Goal: Information Seeking & Learning: Learn about a topic

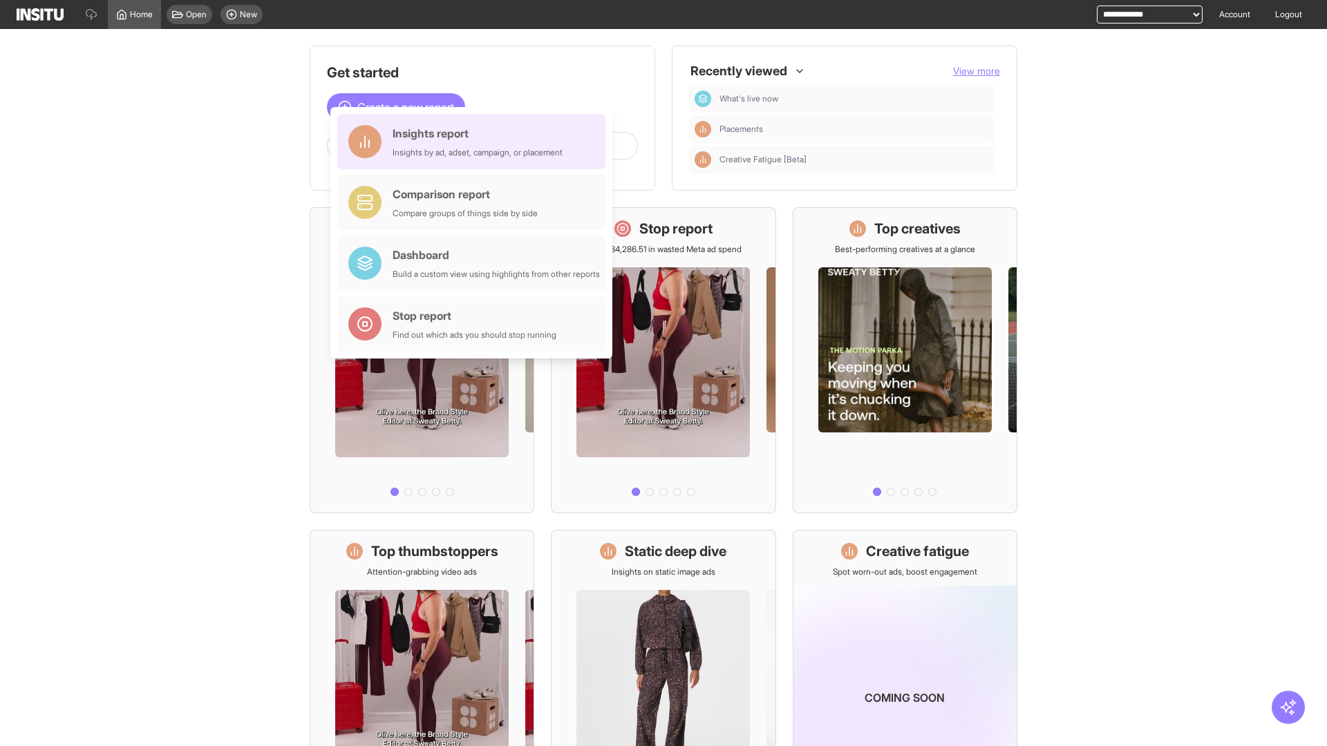
click at [475, 142] on div "Insights report Insights by ad, adset, campaign, or placement" at bounding box center [477, 141] width 170 height 33
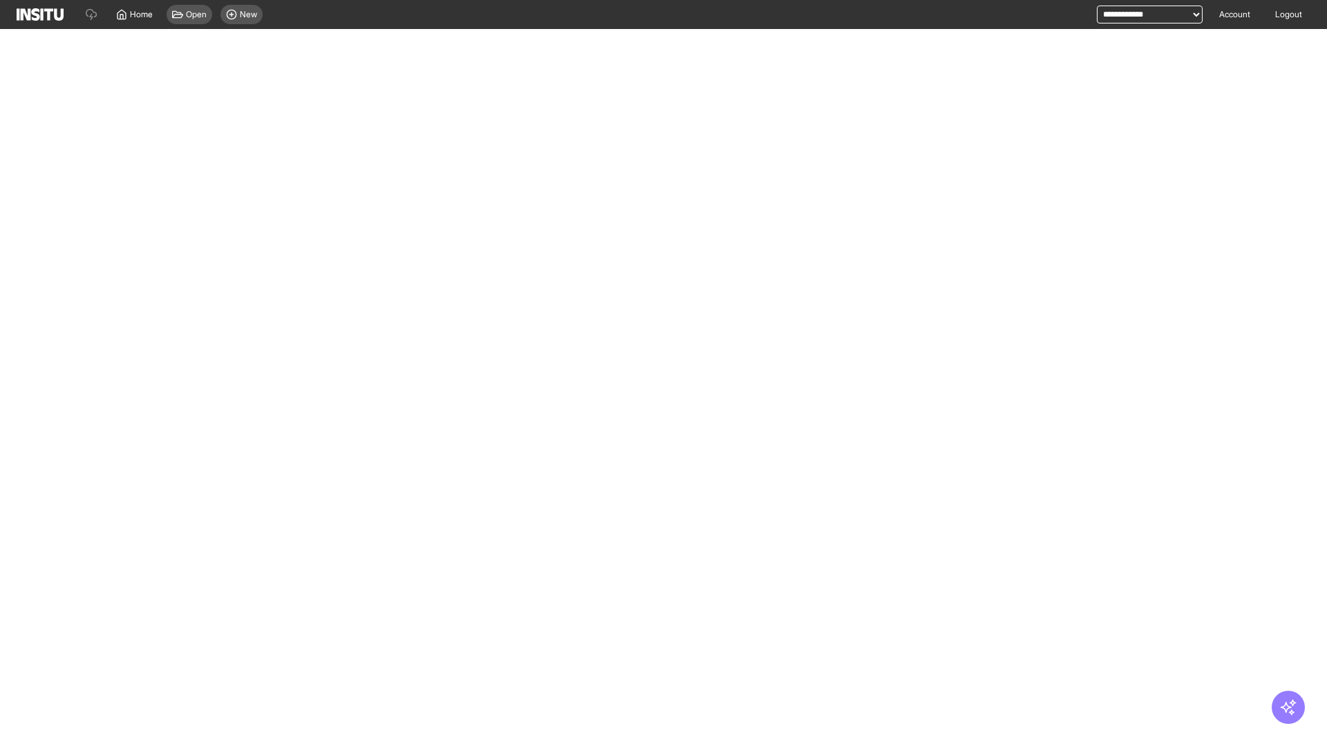
select select "**"
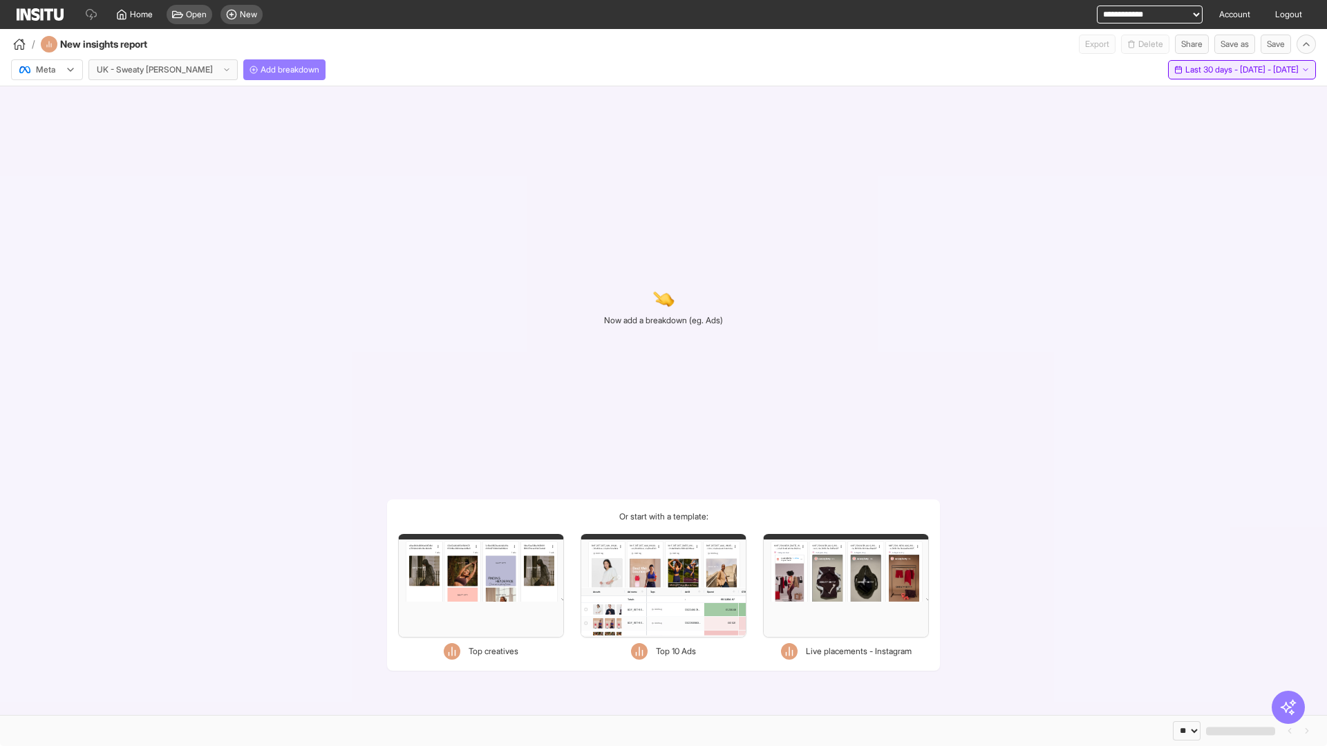
click at [1222, 70] on span "Last 30 days - [DATE] - [DATE]" at bounding box center [1241, 69] width 113 height 11
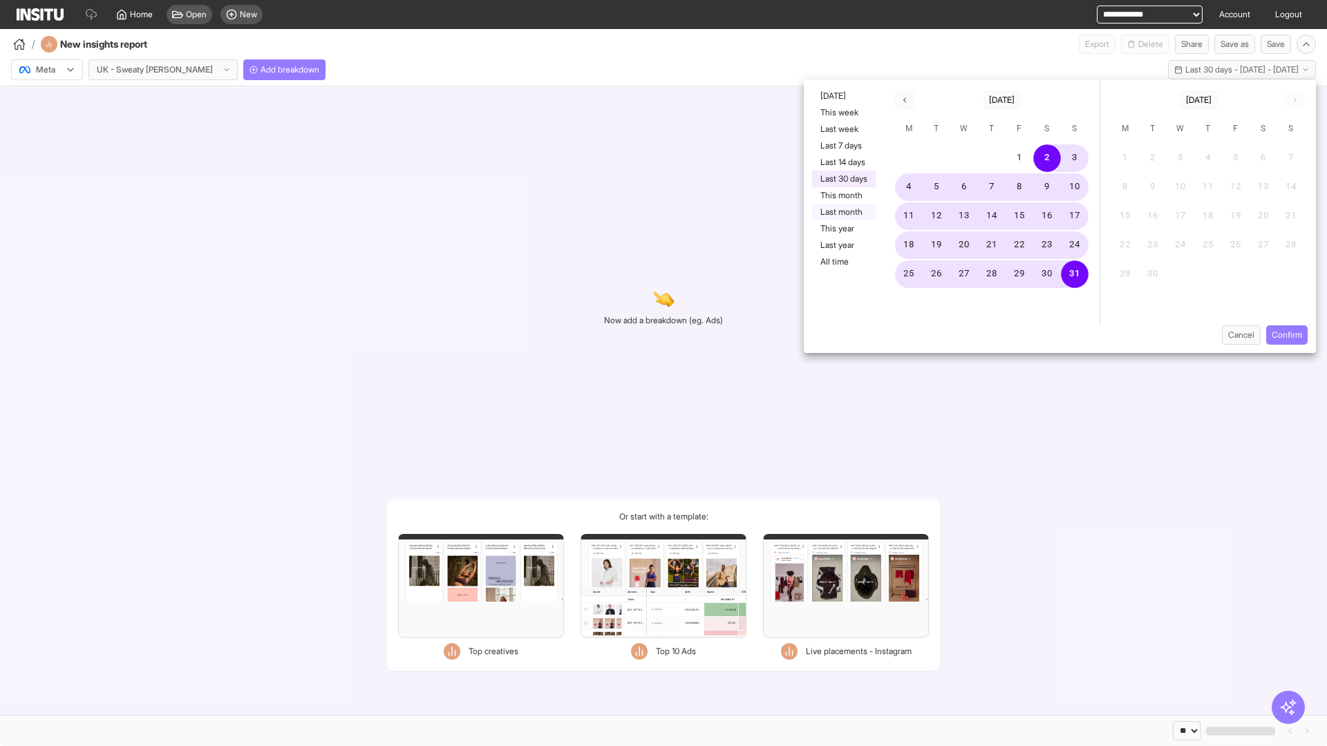
click at [842, 212] on button "Last month" at bounding box center [844, 212] width 64 height 17
